Goal: Information Seeking & Learning: Learn about a topic

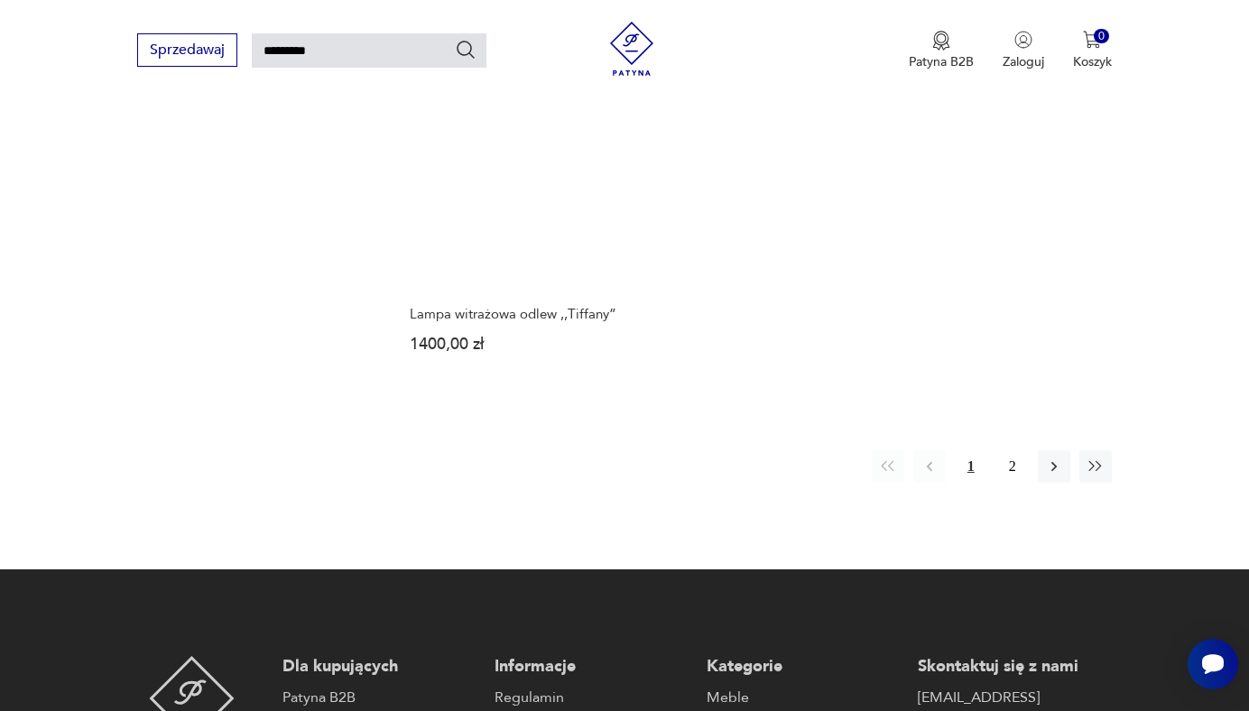
scroll to position [1980, 0]
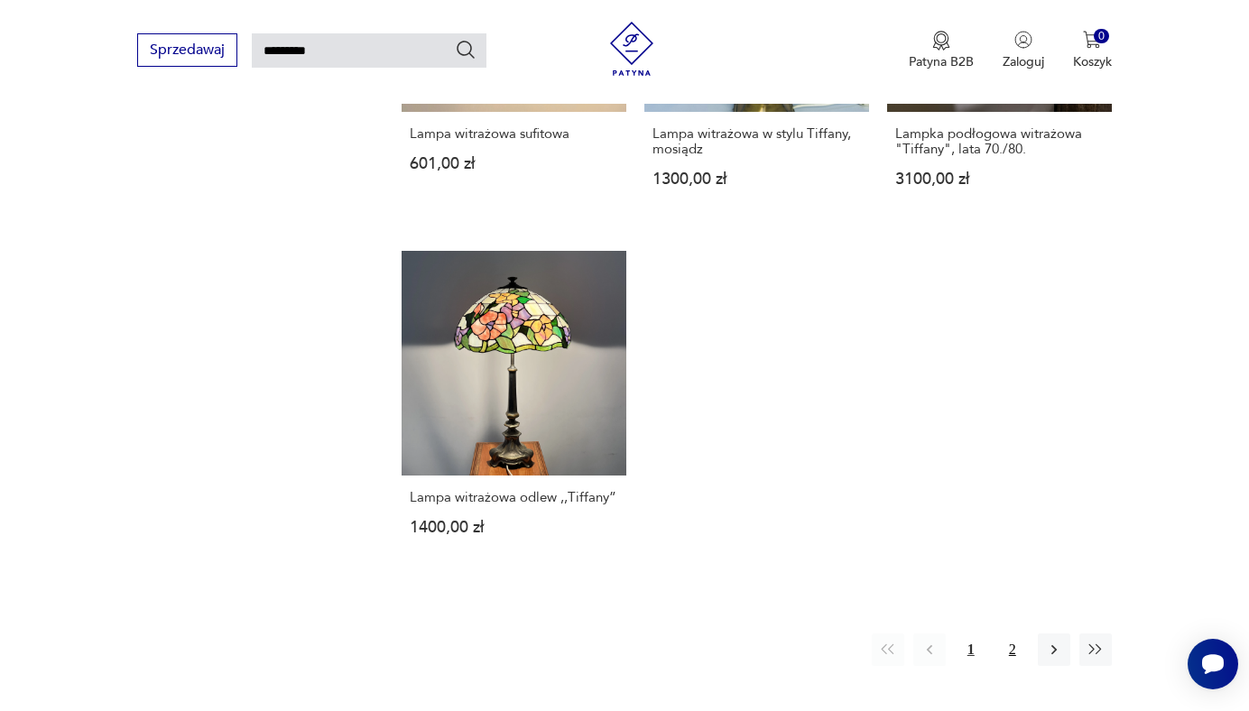
click at [1013, 634] on button "2" at bounding box center [1013, 650] width 32 height 32
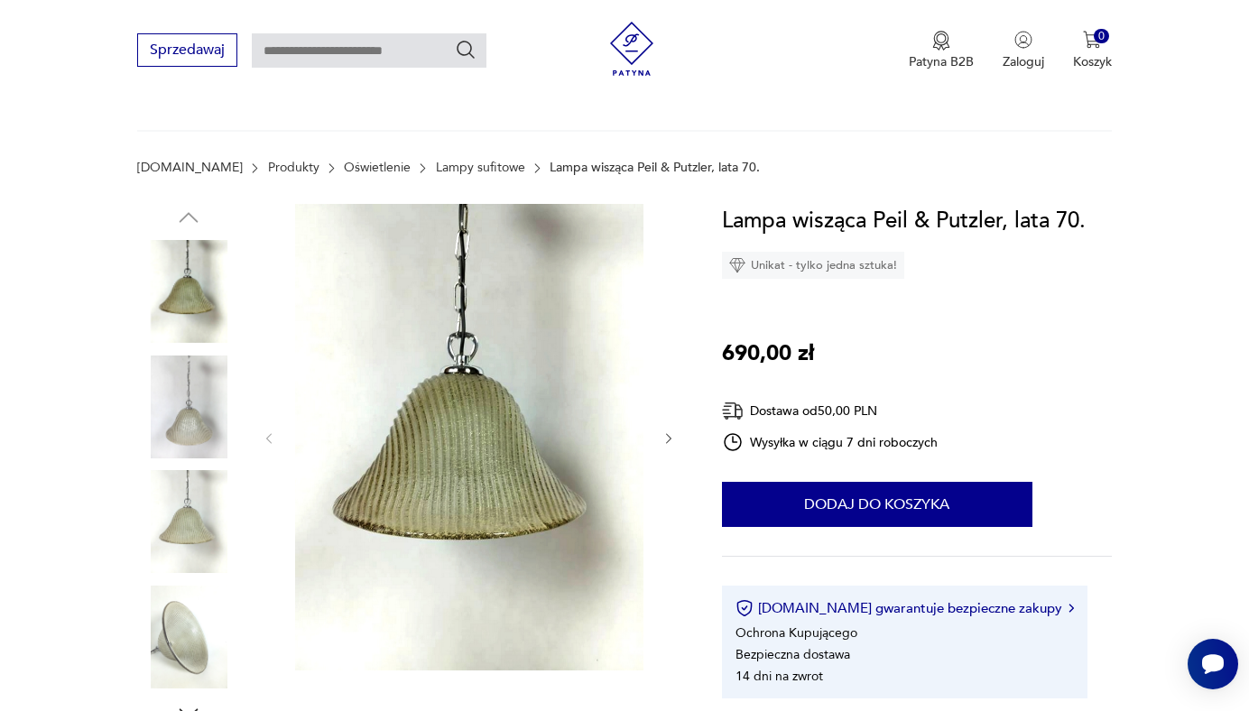
scroll to position [397, 0]
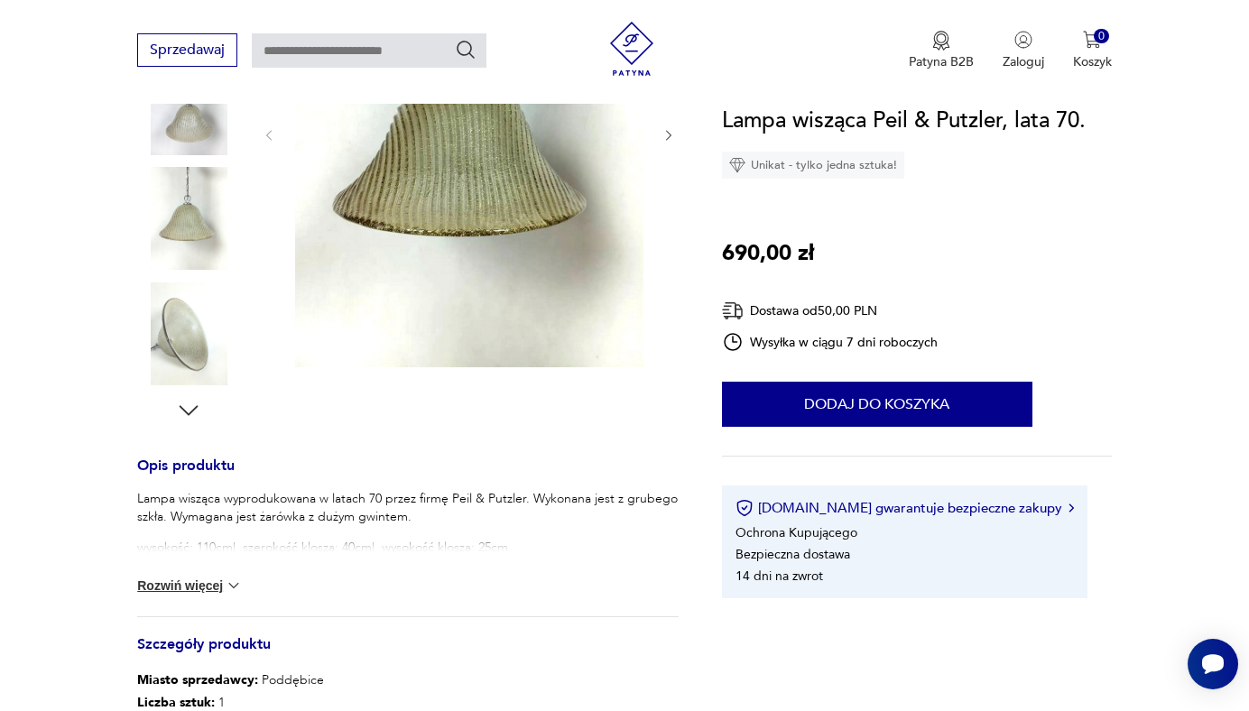
click at [672, 135] on icon "button" at bounding box center [669, 135] width 5 height 11
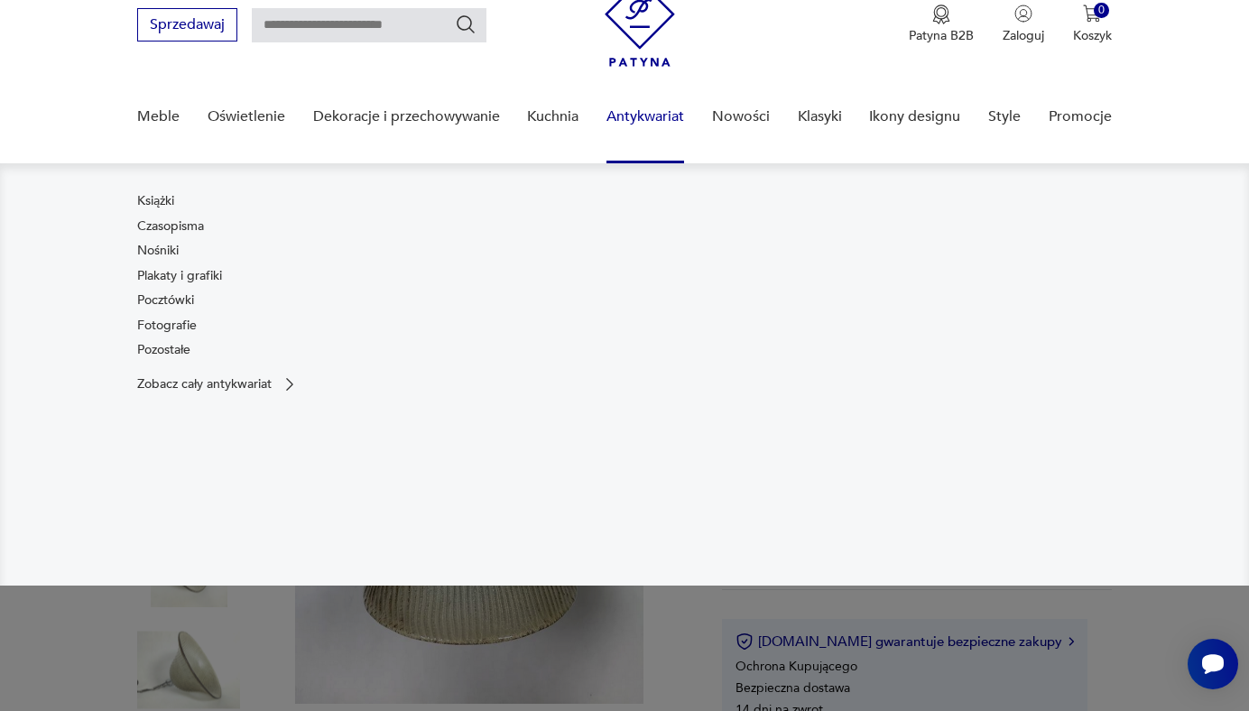
scroll to position [66, 0]
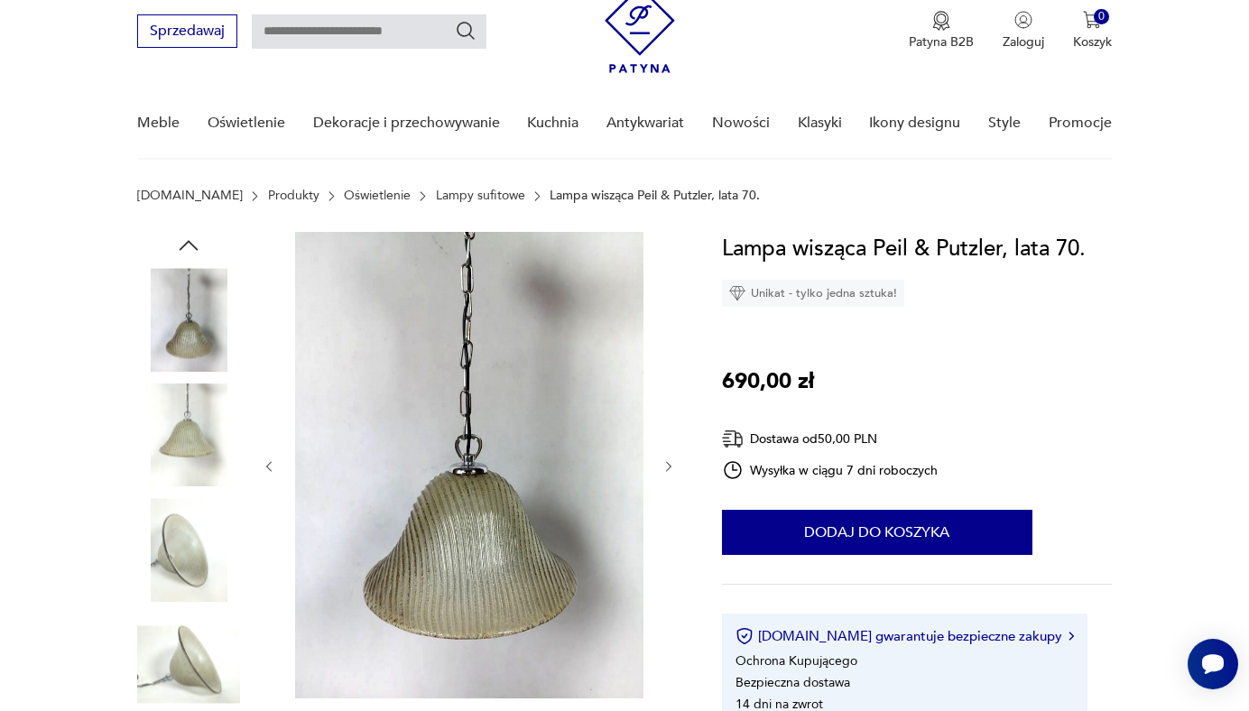
click at [665, 462] on icon "button" at bounding box center [669, 467] width 15 height 15
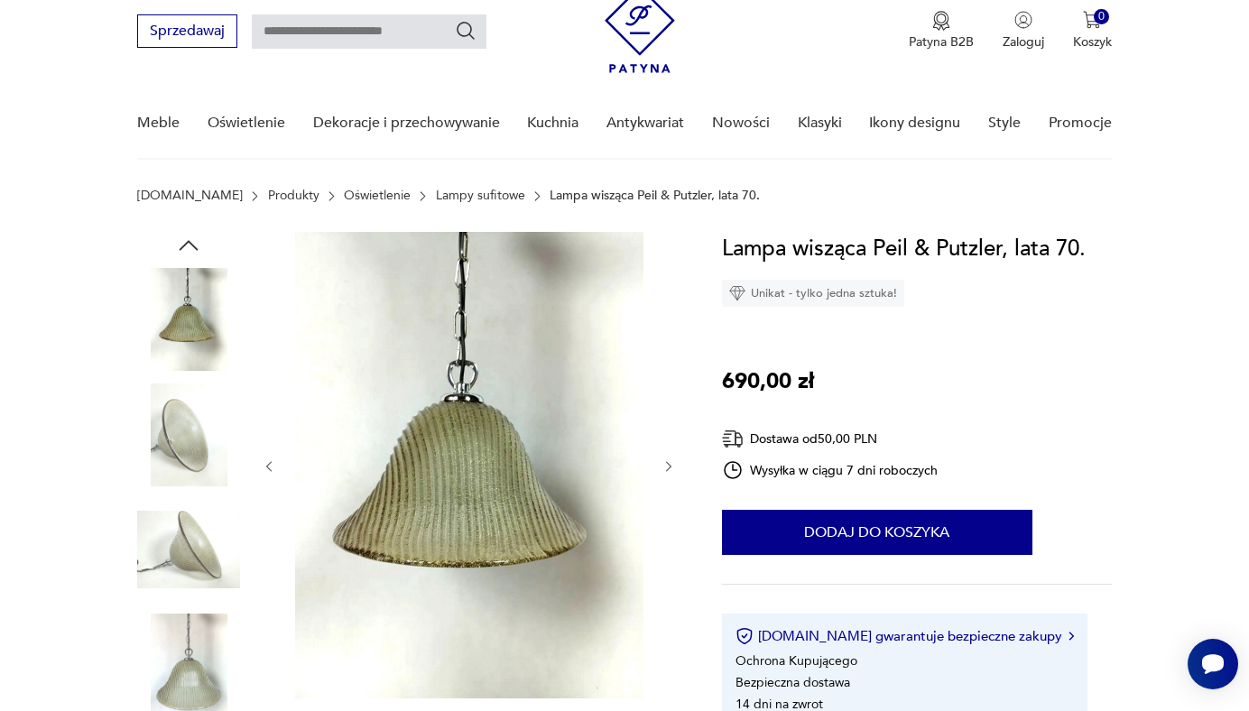
click at [665, 462] on icon "button" at bounding box center [669, 467] width 15 height 15
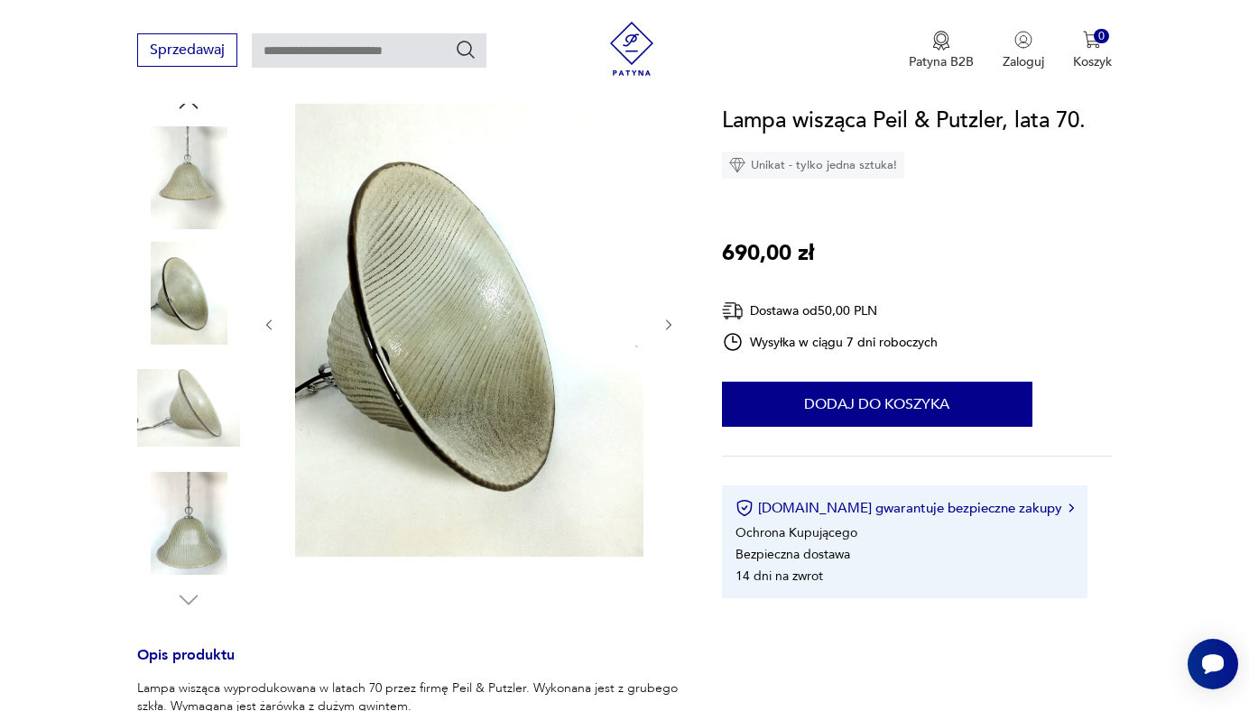
scroll to position [240, 0]
